Goal: Unclear

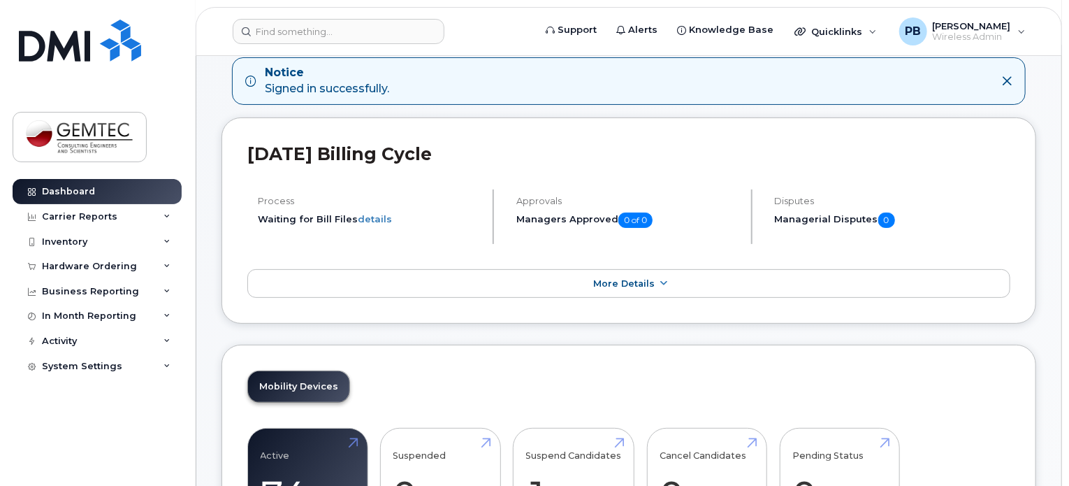
scroll to position [140, 0]
